Goal: Check status: Check status

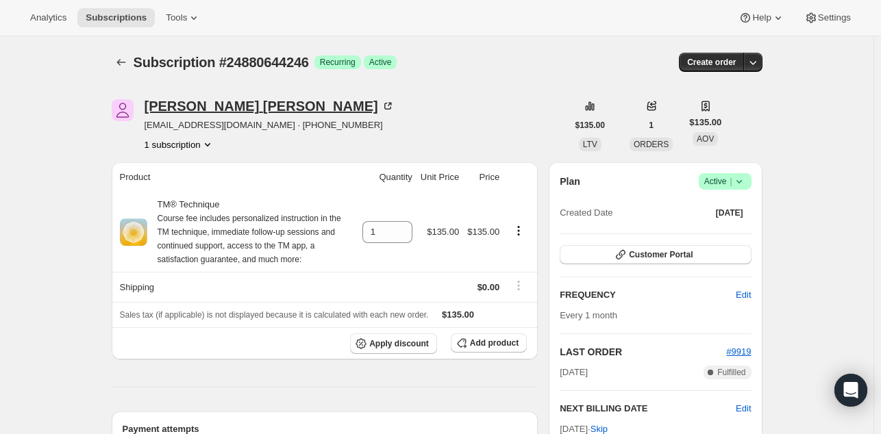
click at [214, 113] on div "Andrew Lynch" at bounding box center [270, 106] width 250 height 14
click at [180, 105] on div "Jacob Plummer" at bounding box center [270, 106] width 250 height 14
